Goal: Information Seeking & Learning: Check status

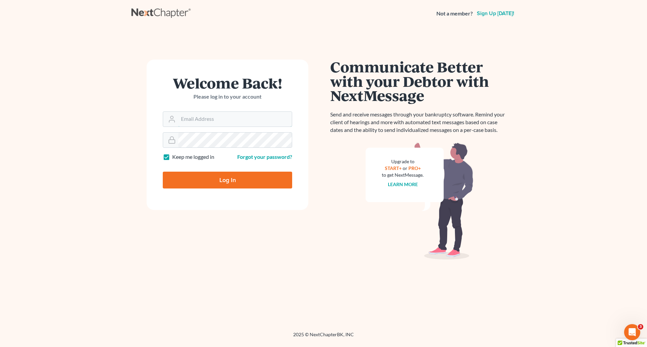
type input "[PERSON_NAME][EMAIL_ADDRESS][DOMAIN_NAME]"
click at [200, 181] on input "Log In" at bounding box center [227, 180] width 129 height 17
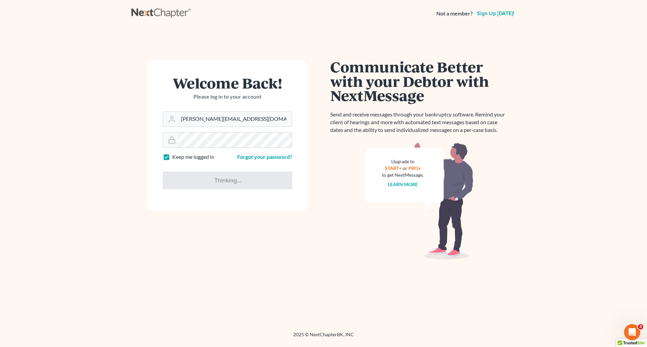
type input "Thinking..."
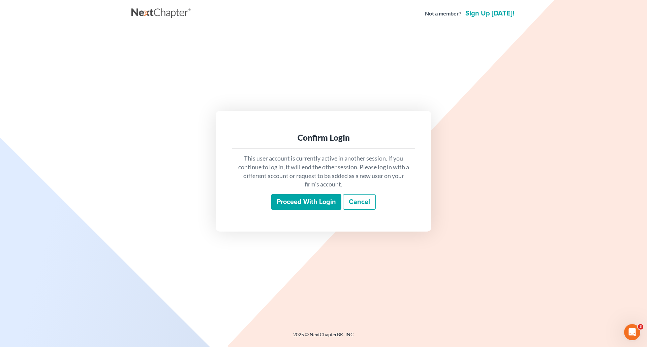
click at [288, 207] on input "Proceed with login" at bounding box center [306, 202] width 70 height 16
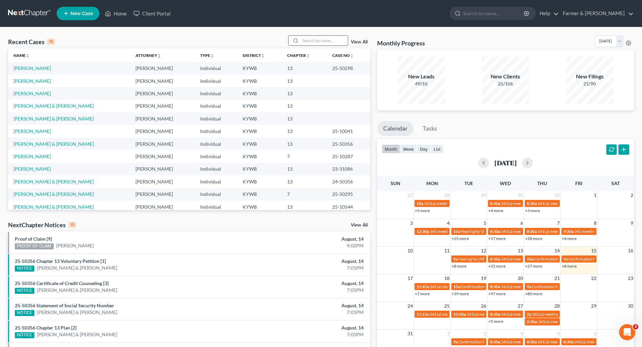
click at [335, 40] on input "search" at bounding box center [324, 41] width 47 height 10
paste input "25-40319"
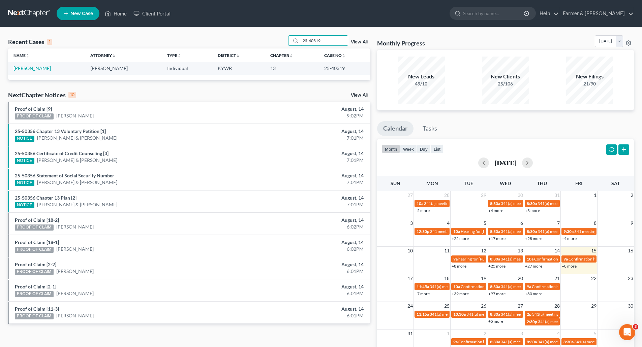
type input "25-40319"
click at [24, 72] on td "[PERSON_NAME]" at bounding box center [46, 68] width 77 height 12
click at [20, 68] on link "[PERSON_NAME]" at bounding box center [31, 68] width 37 height 6
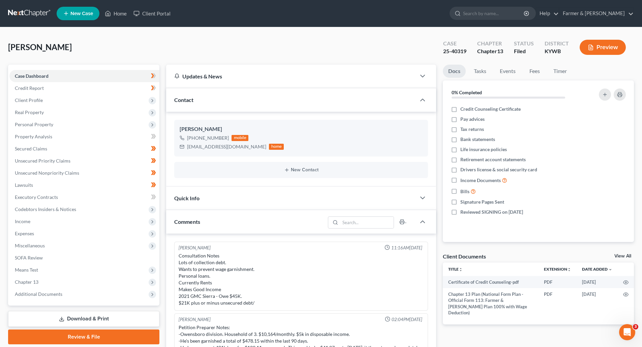
scroll to position [212, 0]
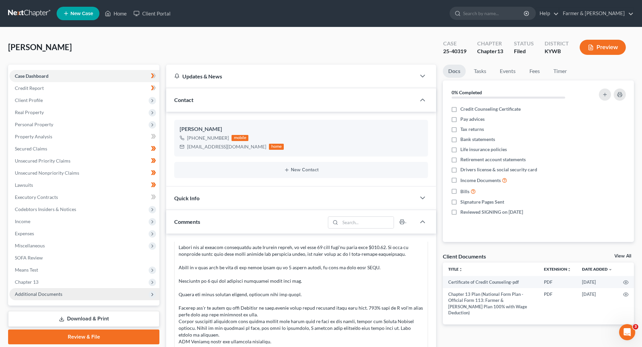
click at [40, 295] on span "Additional Documents" at bounding box center [39, 295] width 48 height 6
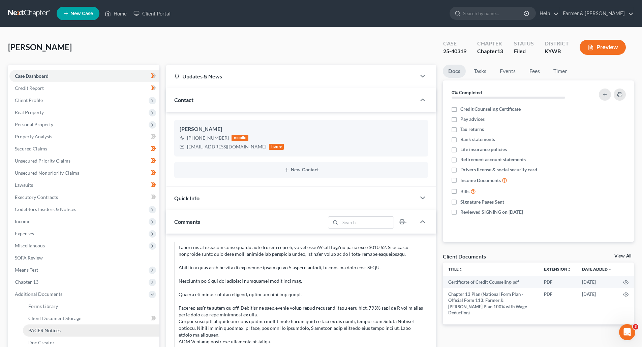
click at [43, 331] on span "PACER Notices" at bounding box center [44, 331] width 32 height 6
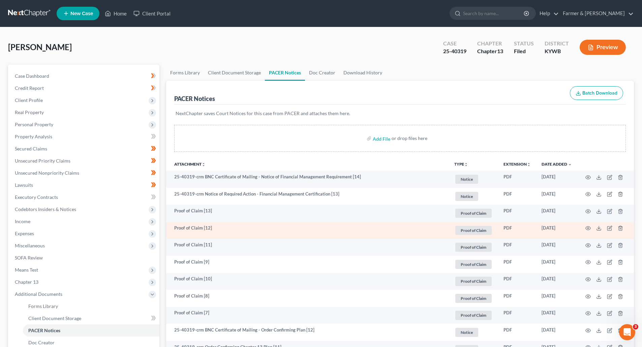
scroll to position [135, 0]
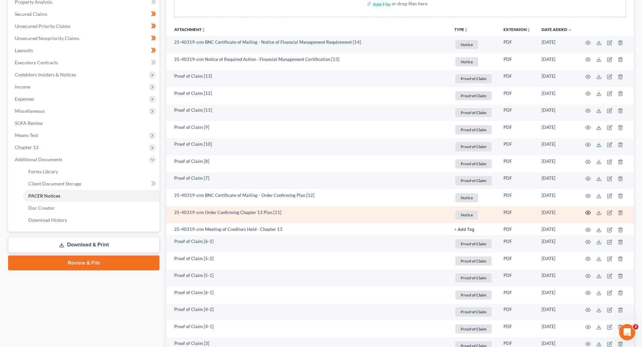
click at [590, 213] on icon "button" at bounding box center [587, 212] width 5 height 5
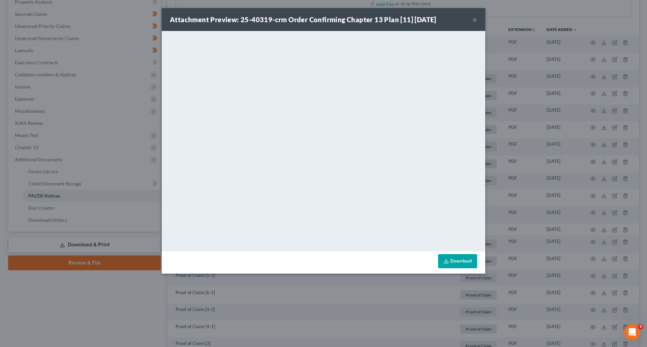
click at [476, 20] on button "×" at bounding box center [475, 20] width 5 height 8
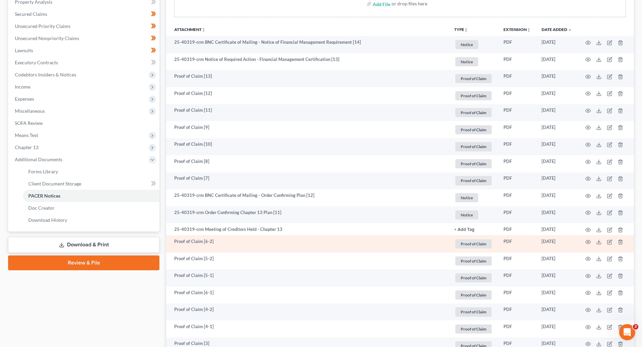
scroll to position [270, 0]
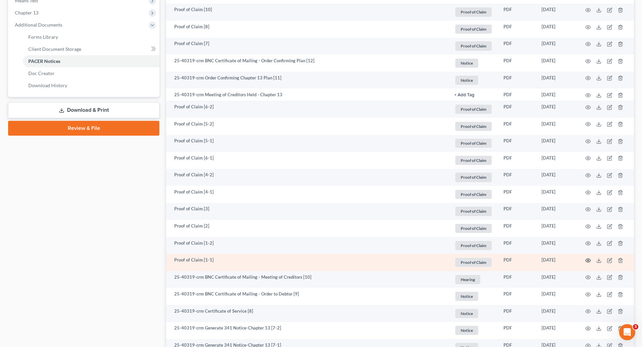
click at [588, 261] on circle "button" at bounding box center [587, 260] width 1 height 1
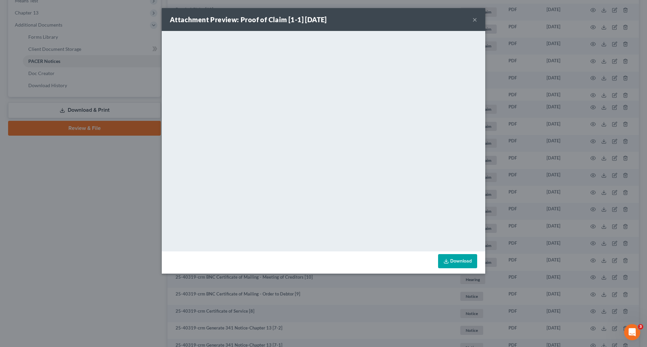
click at [477, 18] on button "×" at bounding box center [475, 20] width 5 height 8
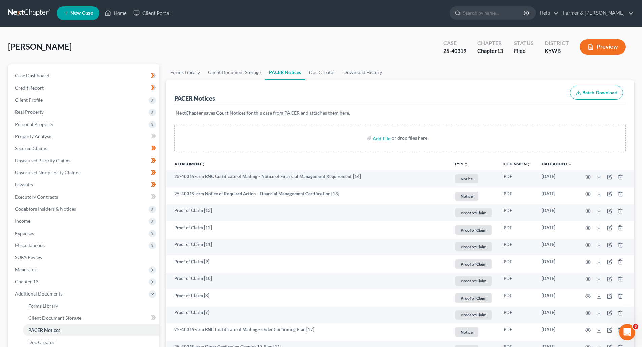
scroll to position [0, 0]
click at [19, 16] on link at bounding box center [29, 13] width 43 height 12
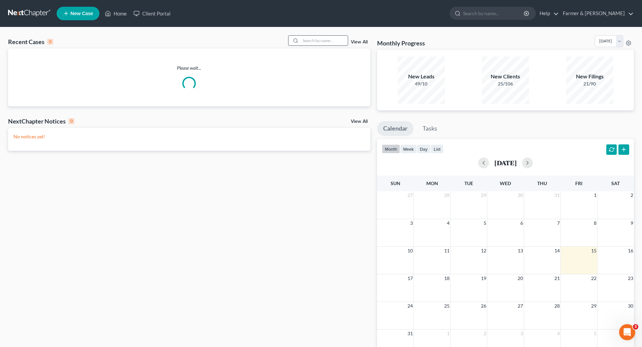
click at [315, 41] on input "search" at bounding box center [324, 41] width 47 height 10
paste input "25-50212"
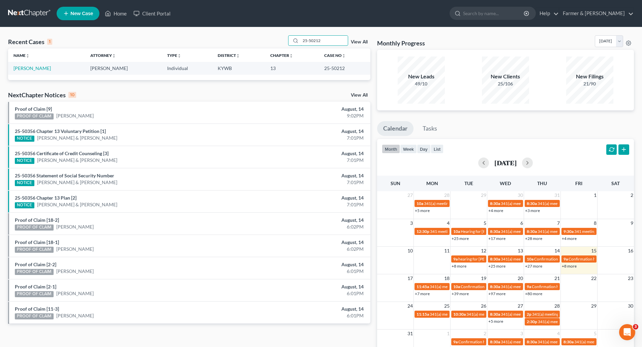
type input "25-50212"
click at [24, 71] on link "[PERSON_NAME]" at bounding box center [31, 68] width 37 height 6
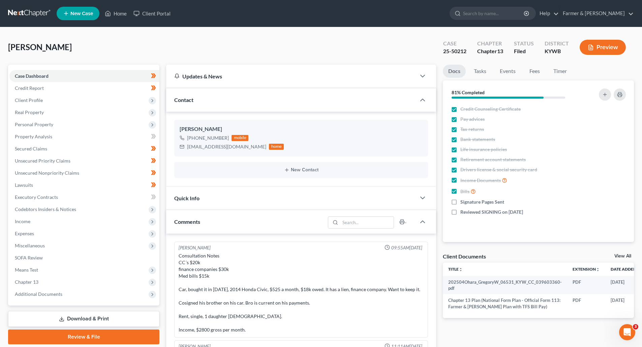
scroll to position [111, 0]
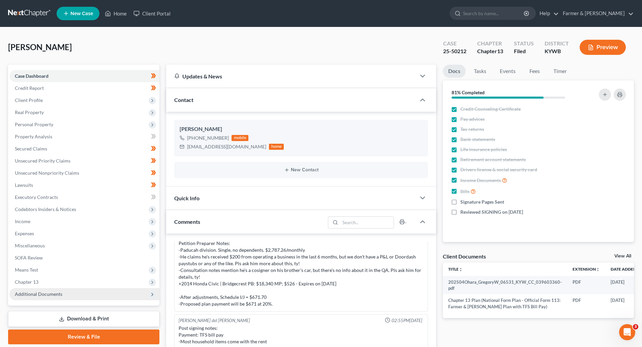
click at [32, 296] on span "Additional Documents" at bounding box center [39, 295] width 48 height 6
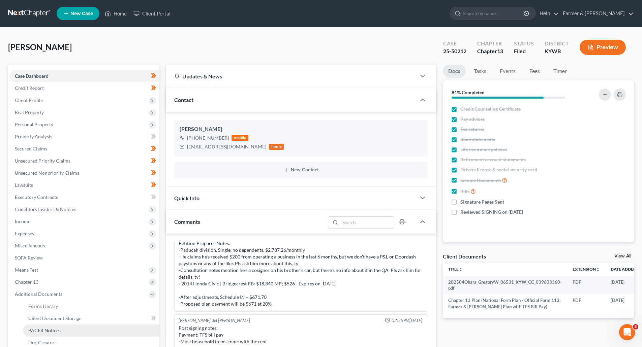
click at [47, 329] on span "PACER Notices" at bounding box center [44, 331] width 32 height 6
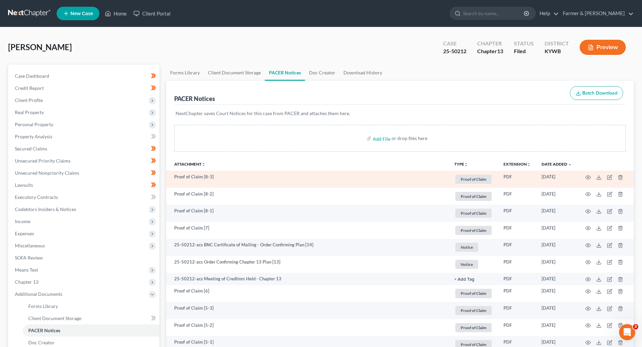
scroll to position [135, 0]
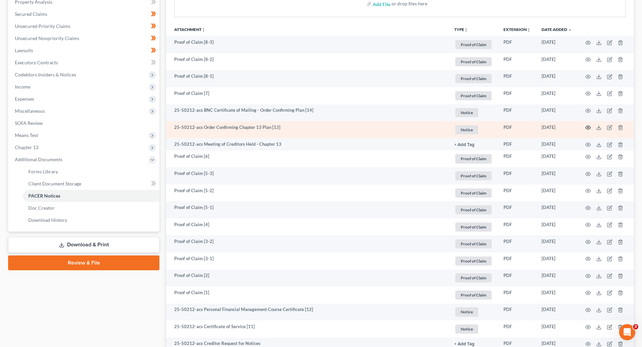
click at [589, 126] on icon "button" at bounding box center [588, 128] width 5 height 4
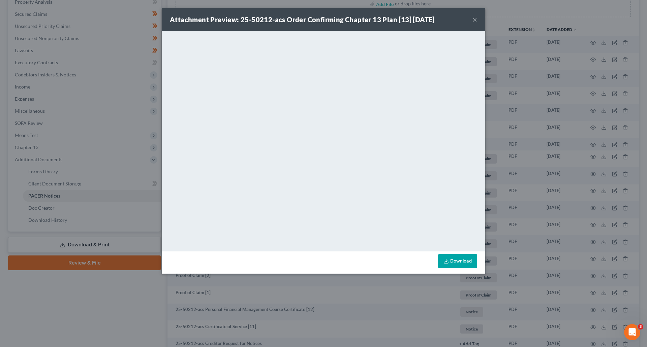
click at [477, 18] on button "×" at bounding box center [475, 20] width 5 height 8
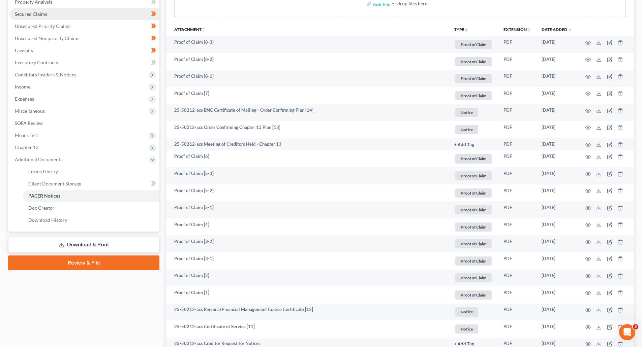
click at [31, 17] on span "Secured Claims" at bounding box center [31, 14] width 32 height 6
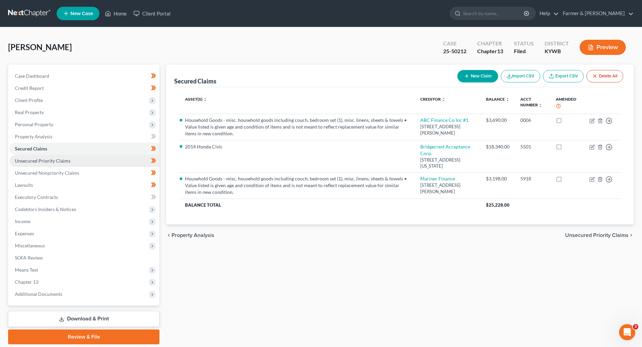
click at [43, 162] on span "Unsecured Priority Claims" at bounding box center [43, 161] width 56 height 6
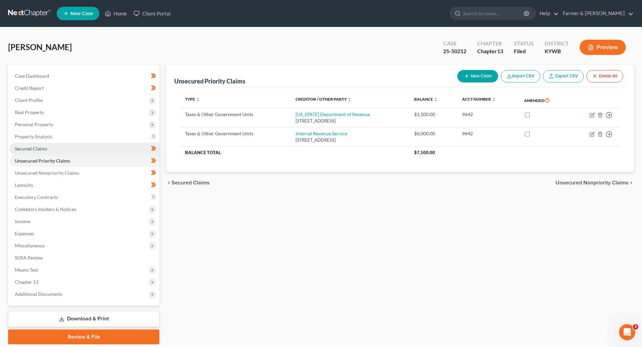
click at [42, 152] on link "Secured Claims" at bounding box center [84, 149] width 150 height 12
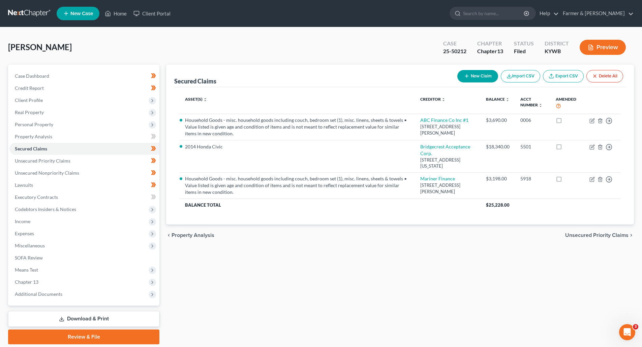
click at [44, 301] on div "Case Dashboard Payments Invoices Payments Payments Credit Report Client Profile…" at bounding box center [83, 185] width 151 height 241
click at [41, 295] on span "Additional Documents" at bounding box center [39, 295] width 48 height 6
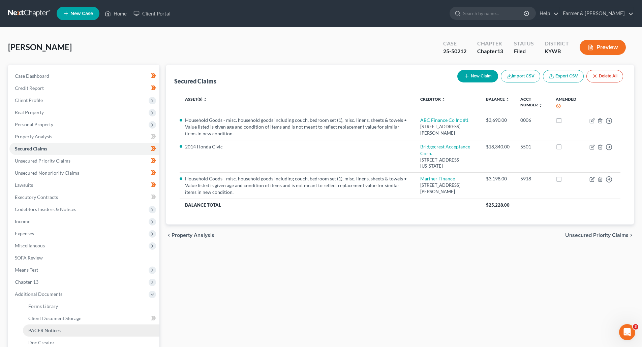
click at [46, 335] on link "PACER Notices" at bounding box center [91, 331] width 137 height 12
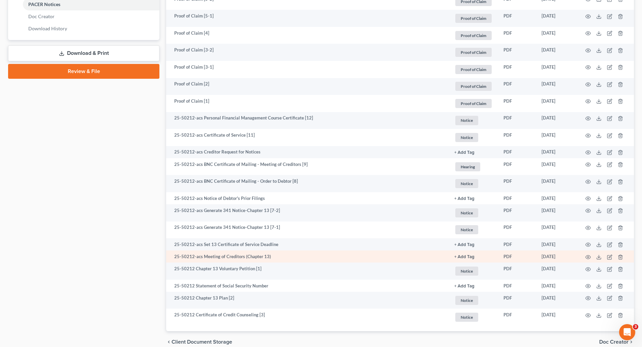
scroll to position [358, 0]
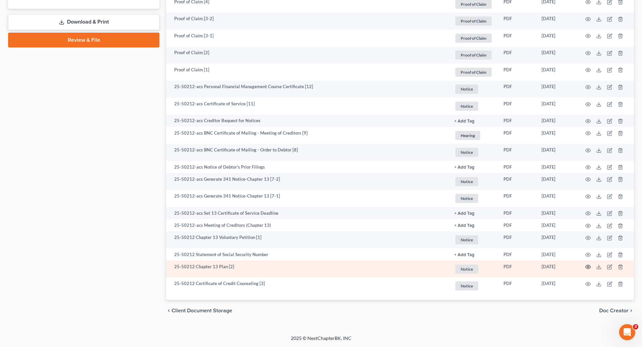
click at [586, 269] on icon "button" at bounding box center [588, 268] width 5 height 4
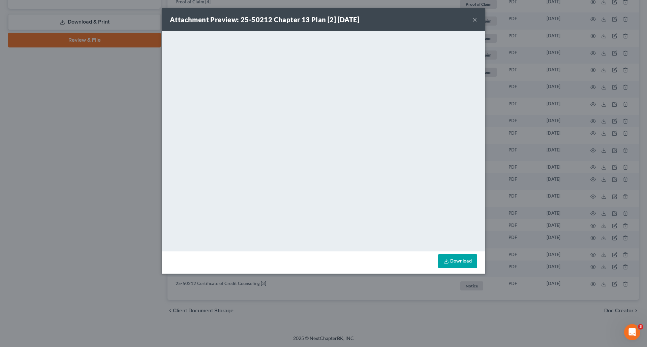
click at [474, 22] on button "×" at bounding box center [475, 20] width 5 height 8
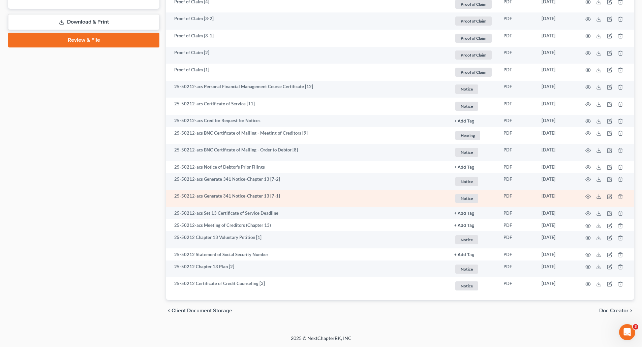
scroll to position [0, 0]
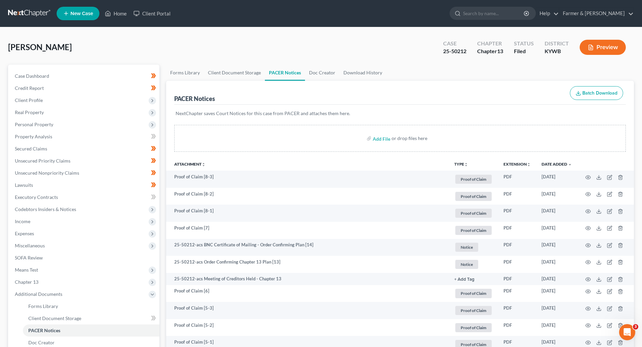
click at [19, 13] on link at bounding box center [29, 13] width 43 height 12
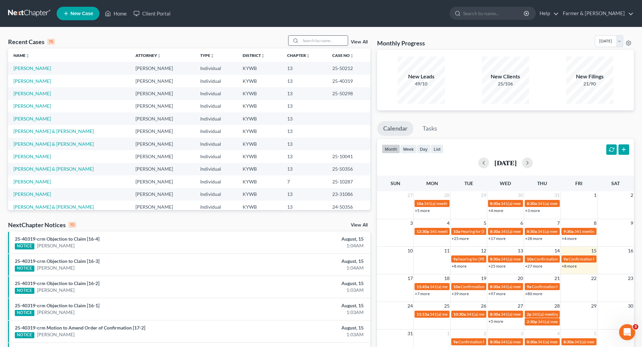
click at [330, 40] on input "search" at bounding box center [324, 41] width 47 height 10
paste input "Creditor: (7366248) American Credit Acceptance [STREET_ADDRESS] Claim No: 1 Ori…"
type input "Creditor: (7366248) American Credit Acceptance [STREET_ADDRESS] Claim No: 1 Ori…"
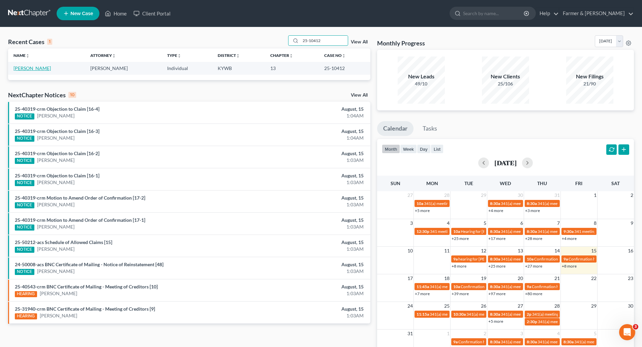
type input "25-10412"
click at [31, 70] on link "[PERSON_NAME]" at bounding box center [31, 68] width 37 height 6
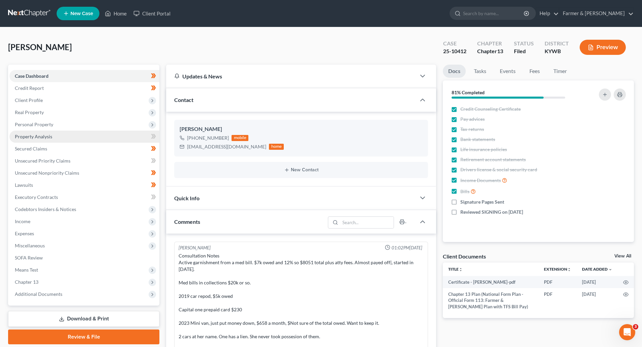
scroll to position [340, 0]
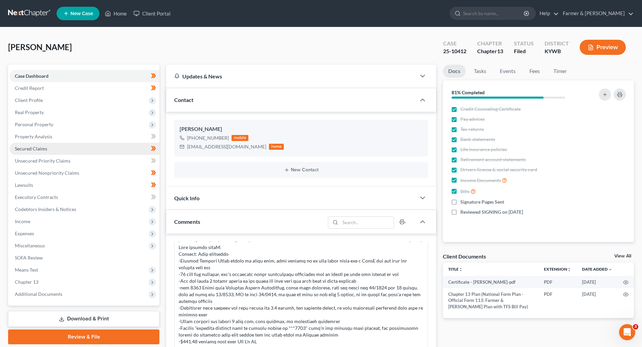
click at [36, 147] on span "Secured Claims" at bounding box center [31, 149] width 32 height 6
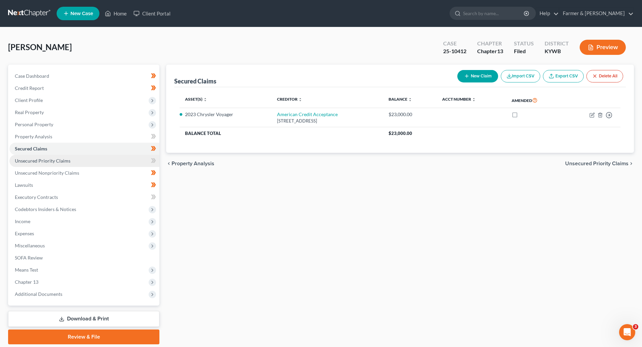
click at [44, 163] on span "Unsecured Priority Claims" at bounding box center [43, 161] width 56 height 6
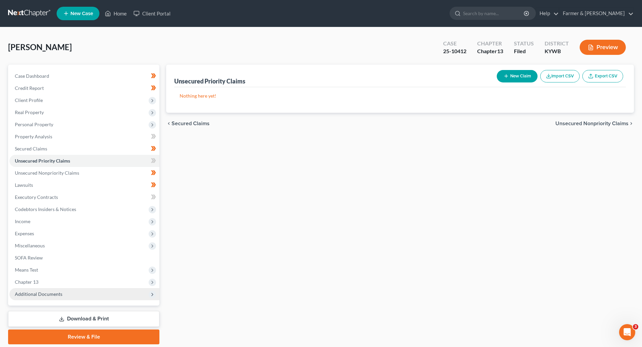
click at [47, 292] on span "Additional Documents" at bounding box center [39, 295] width 48 height 6
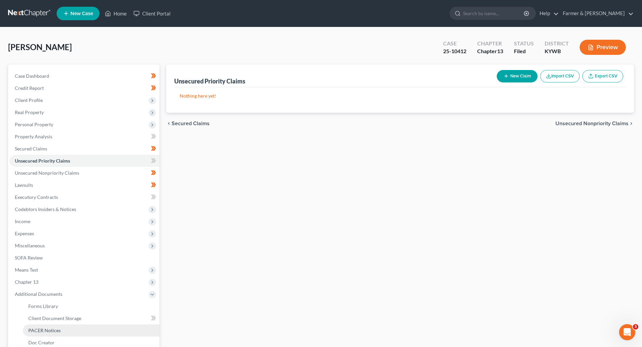
click at [46, 328] on span "PACER Notices" at bounding box center [44, 331] width 32 height 6
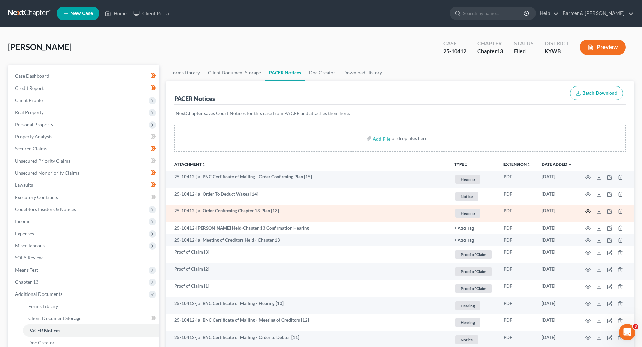
click at [589, 212] on icon "button" at bounding box center [587, 211] width 5 height 5
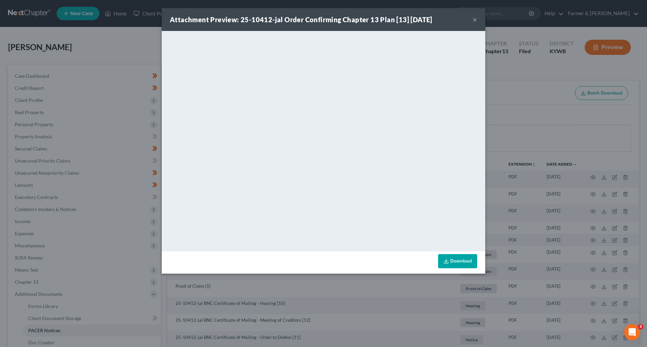
click at [478, 21] on div "Attachment Preview: 25-10412-jal Order Confirming Chapter 13 Plan [13] [DATE] ×" at bounding box center [324, 19] width 324 height 23
click at [474, 20] on button "×" at bounding box center [475, 20] width 5 height 8
